Goal: Information Seeking & Learning: Learn about a topic

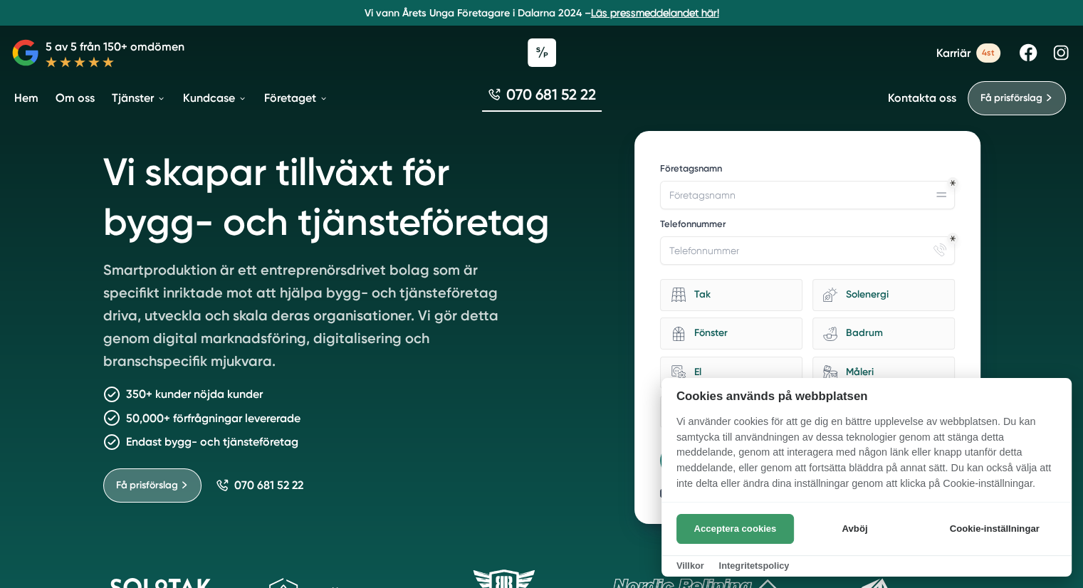
click at [765, 530] on button "Acceptera cookies" at bounding box center [736, 529] width 118 height 30
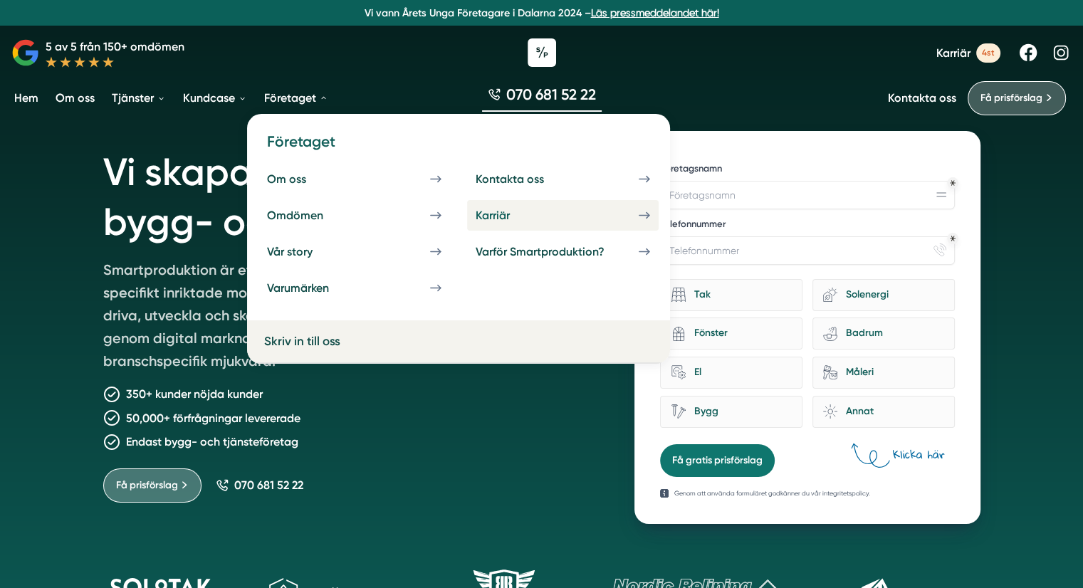
click at [492, 214] on div "Karriär" at bounding box center [510, 216] width 68 height 14
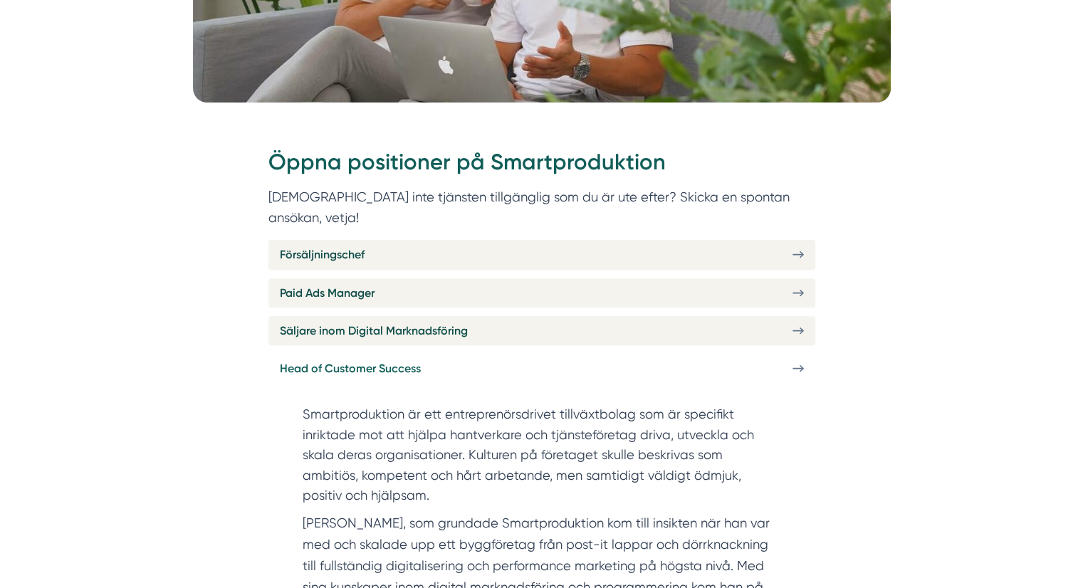
scroll to position [436, 0]
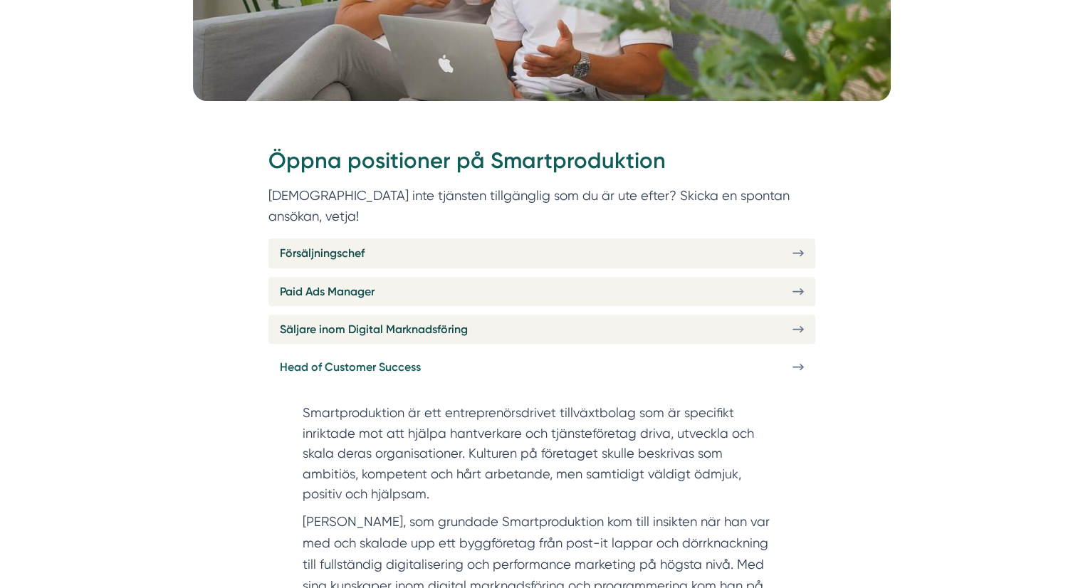
click at [427, 353] on link "Head of Customer Success" at bounding box center [542, 367] width 547 height 29
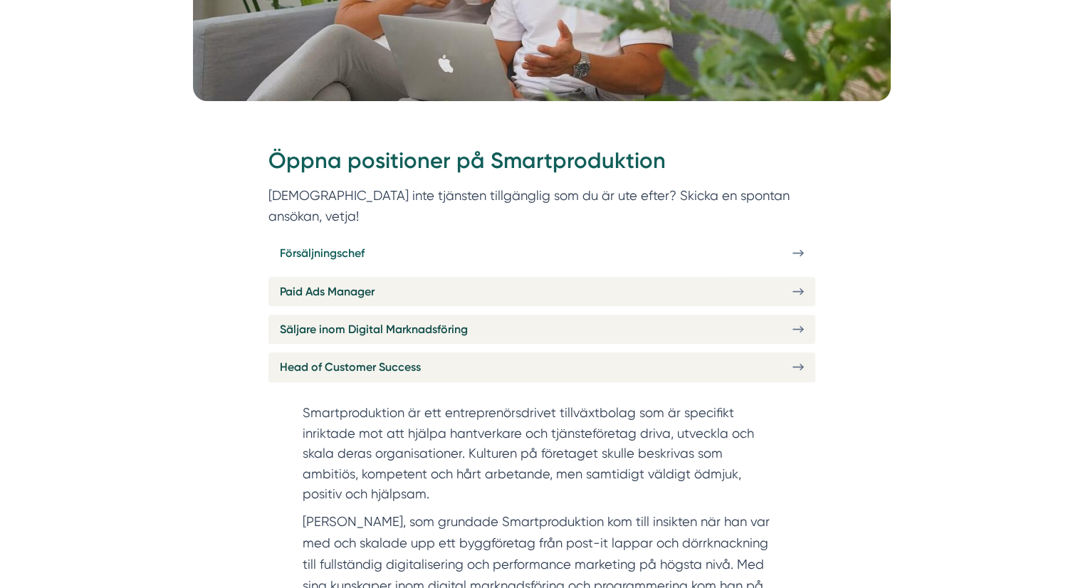
click at [439, 239] on link "Försäljningschef" at bounding box center [542, 253] width 547 height 29
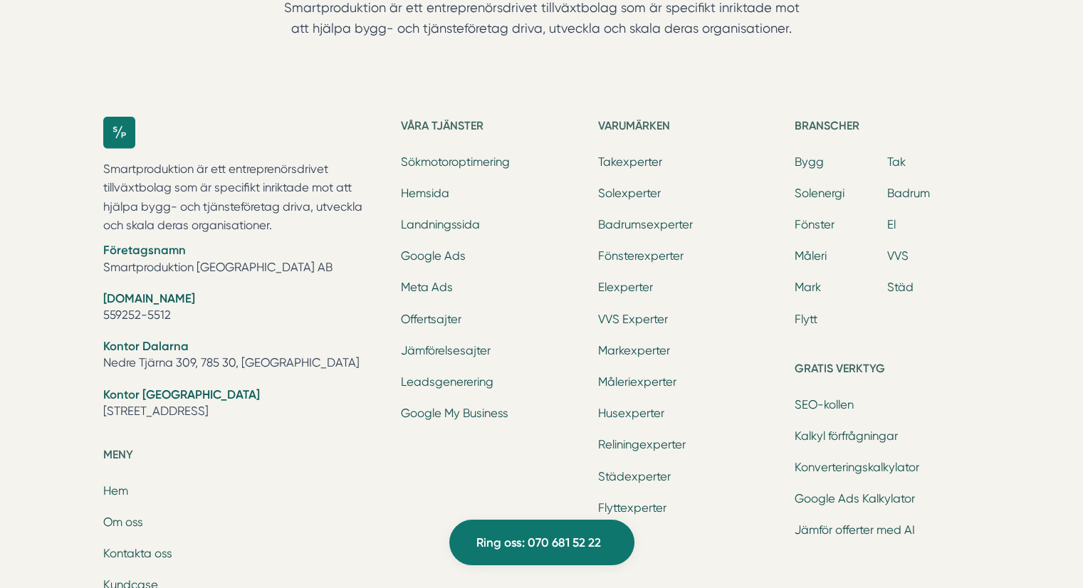
scroll to position [4268, 0]
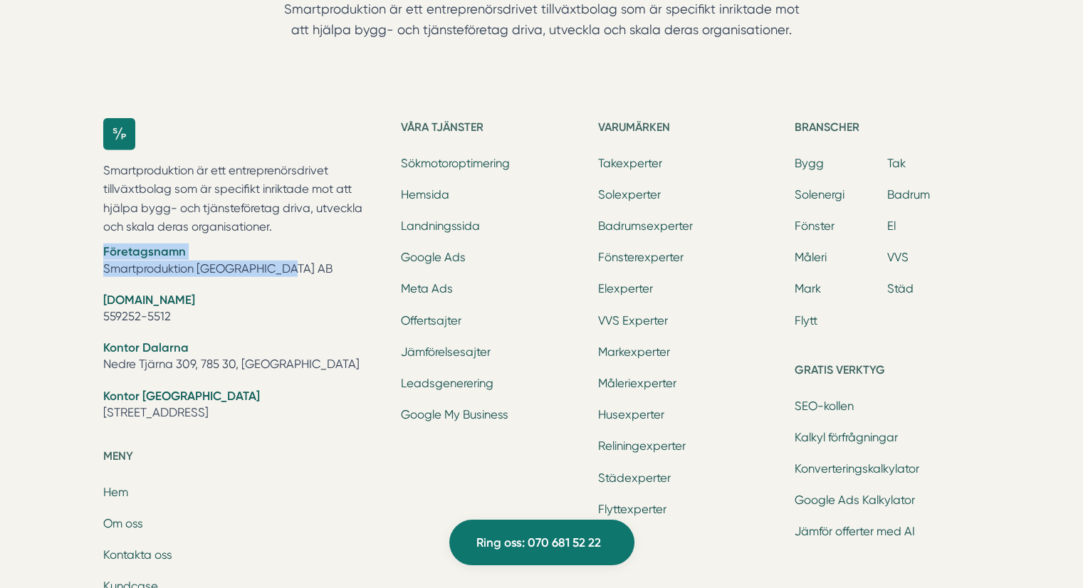
drag, startPoint x: 298, startPoint y: 246, endPoint x: 208, endPoint y: 236, distance: 90.3
click at [208, 244] on li "Företagsnamn Smartproduktion [GEOGRAPHIC_DATA] AB" at bounding box center [243, 262] width 281 height 36
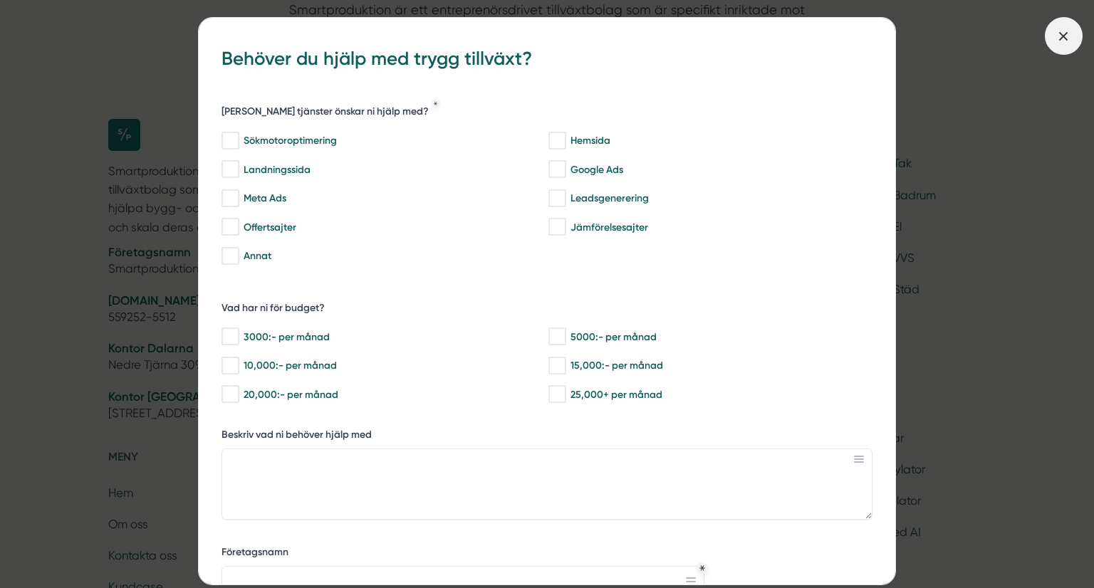
click at [1060, 36] on icon at bounding box center [1064, 36] width 16 height 16
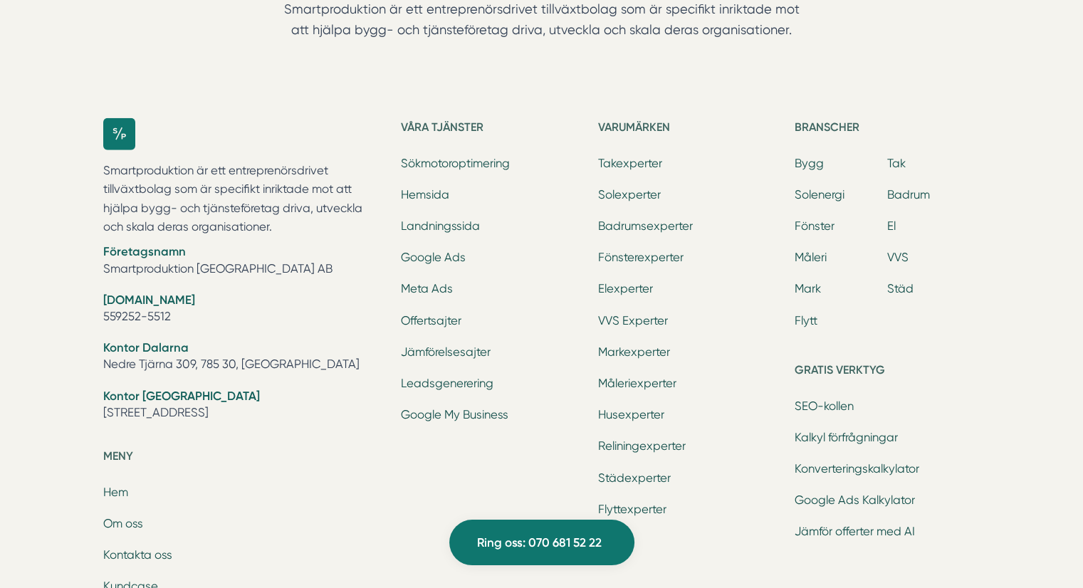
drag, startPoint x: 351, startPoint y: 238, endPoint x: 217, endPoint y: 226, distance: 135.2
click at [217, 244] on li "Företagsnamn Smartproduktion [GEOGRAPHIC_DATA] AB" at bounding box center [243, 262] width 281 height 36
drag, startPoint x: 98, startPoint y: 251, endPoint x: 264, endPoint y: 251, distance: 166.7
click at [264, 251] on div "Smartproduktion är ett entreprenörsdrivet tillväxtbolag som är specifikt inrikt…" at bounding box center [542, 476] width 912 height 763
copy li "Smartproduktion [GEOGRAPHIC_DATA] AB"
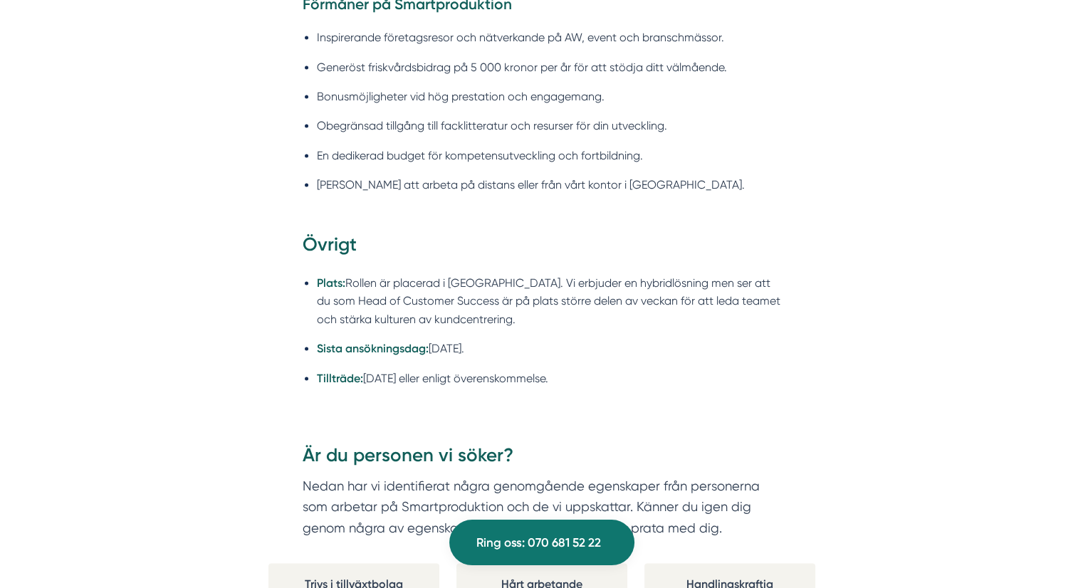
scroll to position [2171, 0]
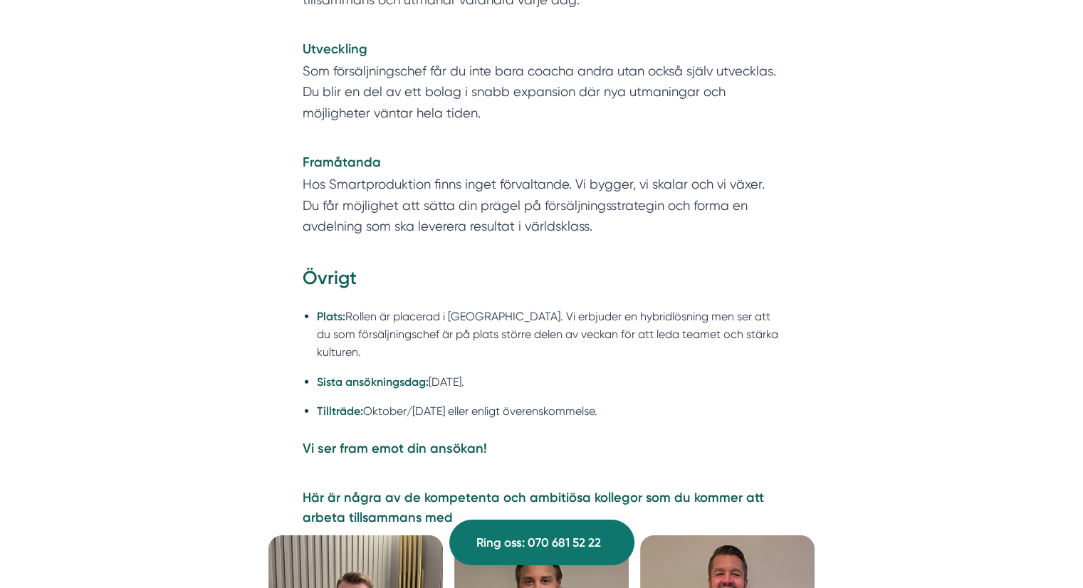
scroll to position [3231, 0]
